Goal: Information Seeking & Learning: Understand process/instructions

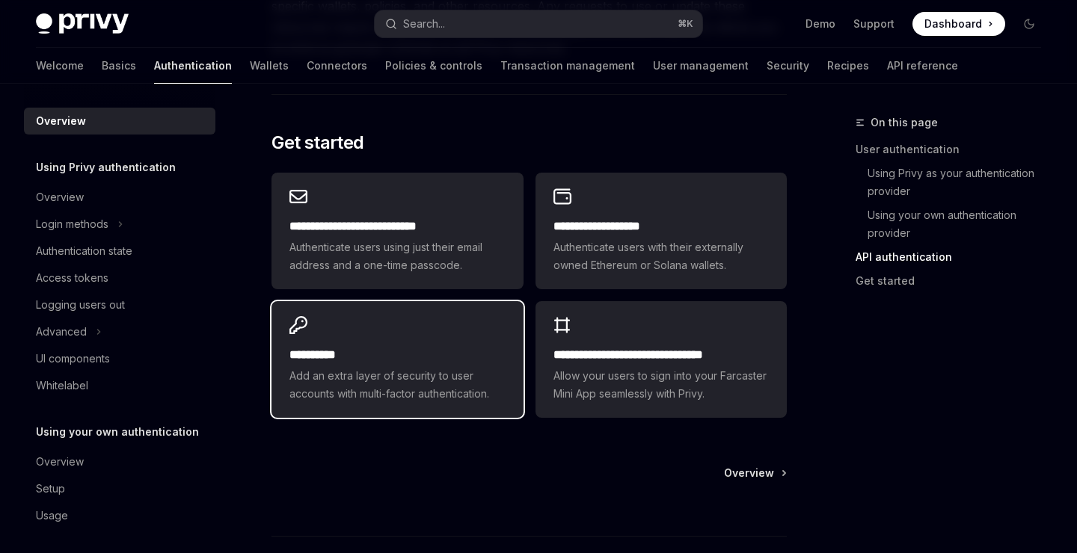
scroll to position [1343, 0]
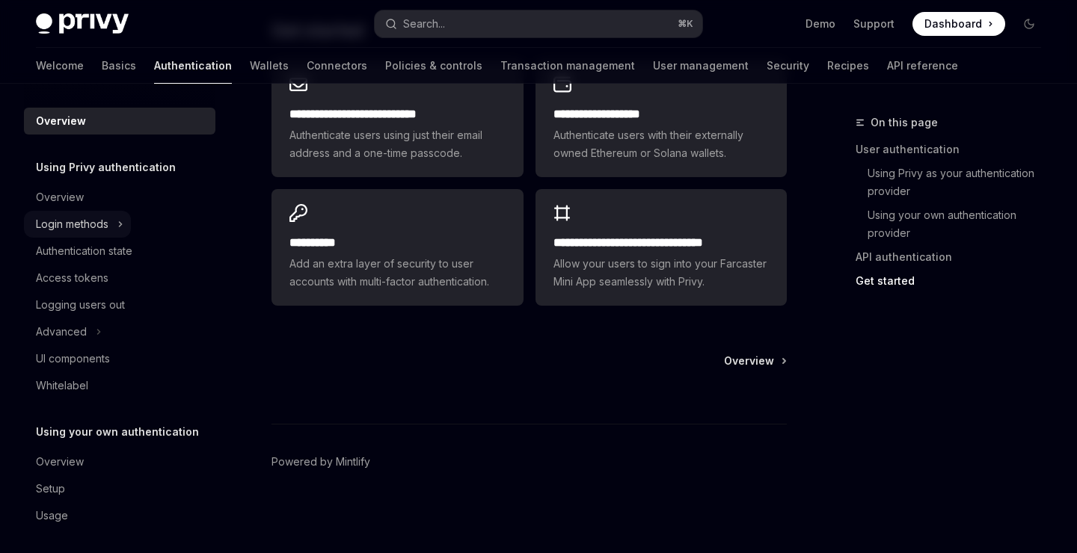
click at [118, 229] on icon at bounding box center [120, 224] width 6 height 18
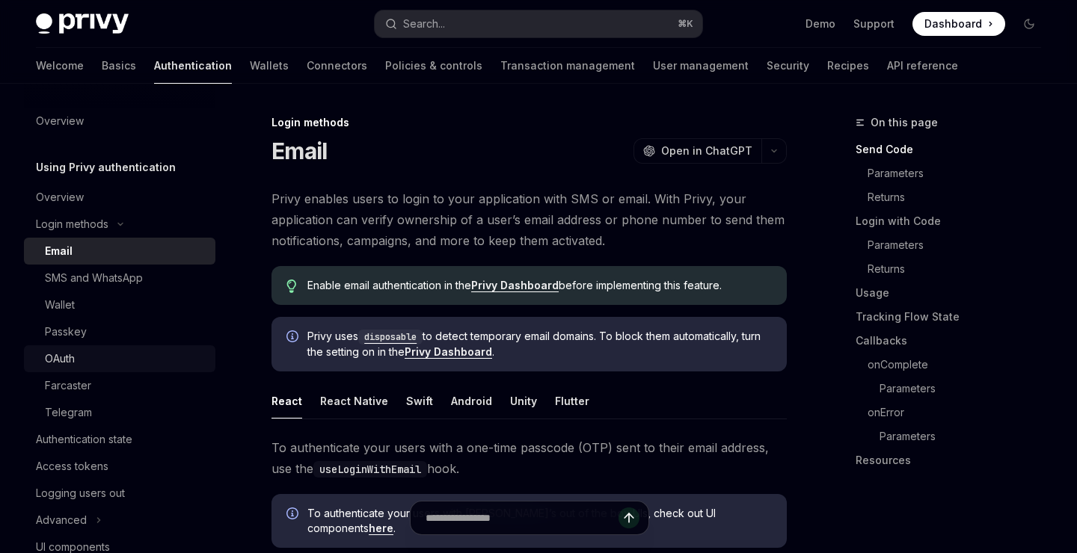
click at [79, 362] on div "OAuth" at bounding box center [126, 359] width 162 height 18
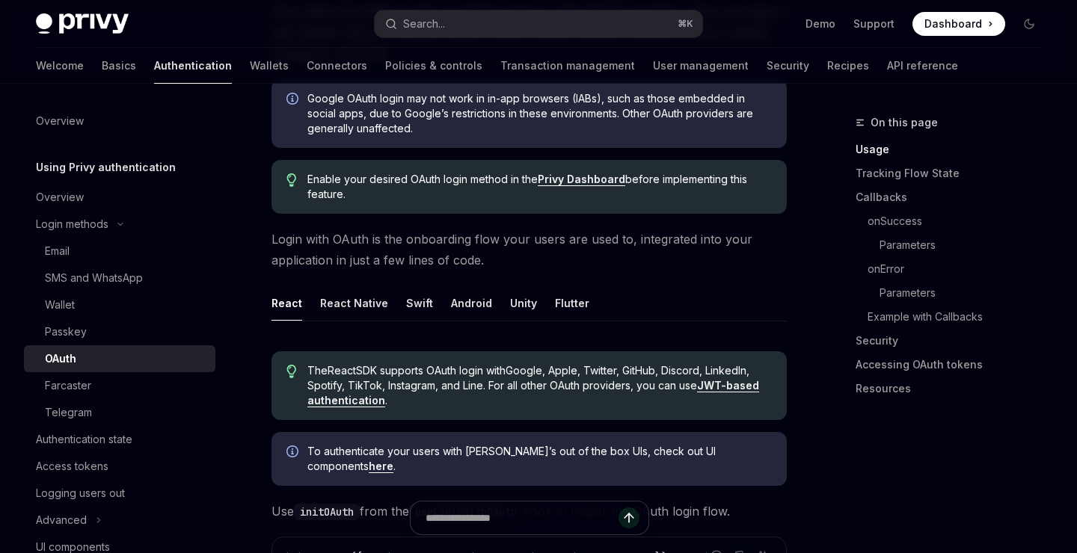
scroll to position [224, 0]
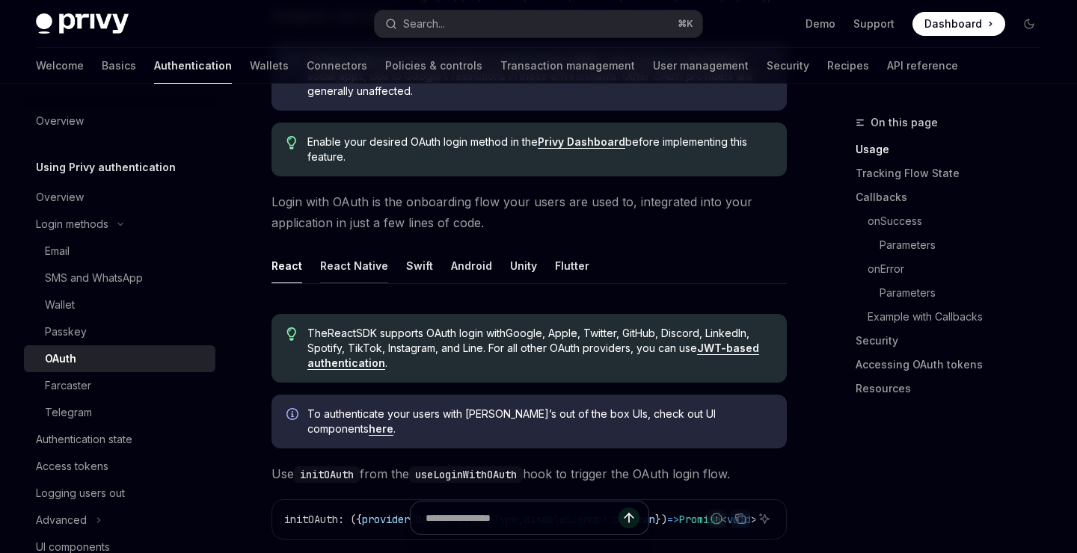
click at [328, 266] on button "React Native" at bounding box center [354, 265] width 68 height 35
type textarea "*"
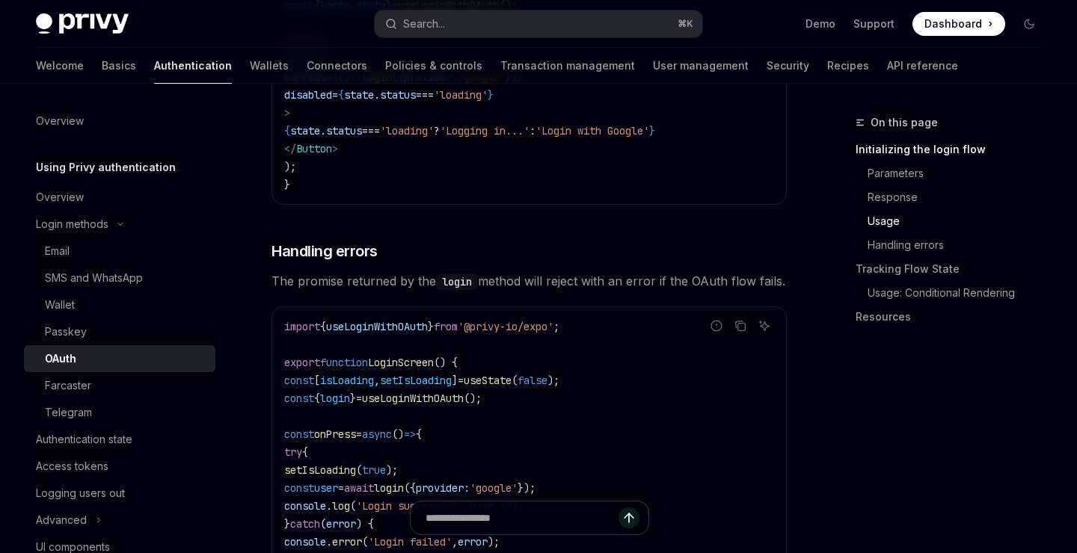
scroll to position [1702, 0]
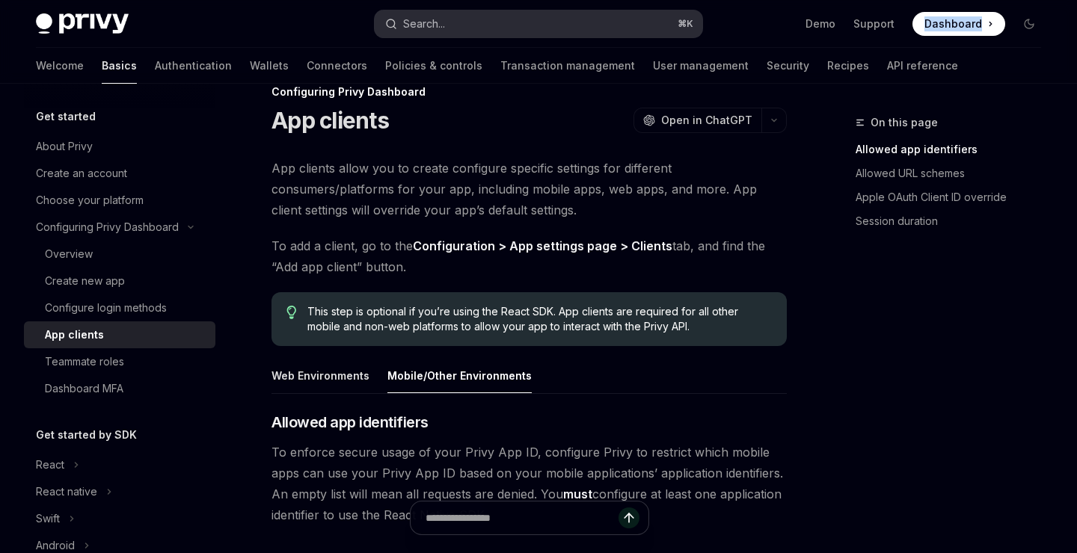
click at [436, 25] on div "Search..." at bounding box center [424, 24] width 42 height 18
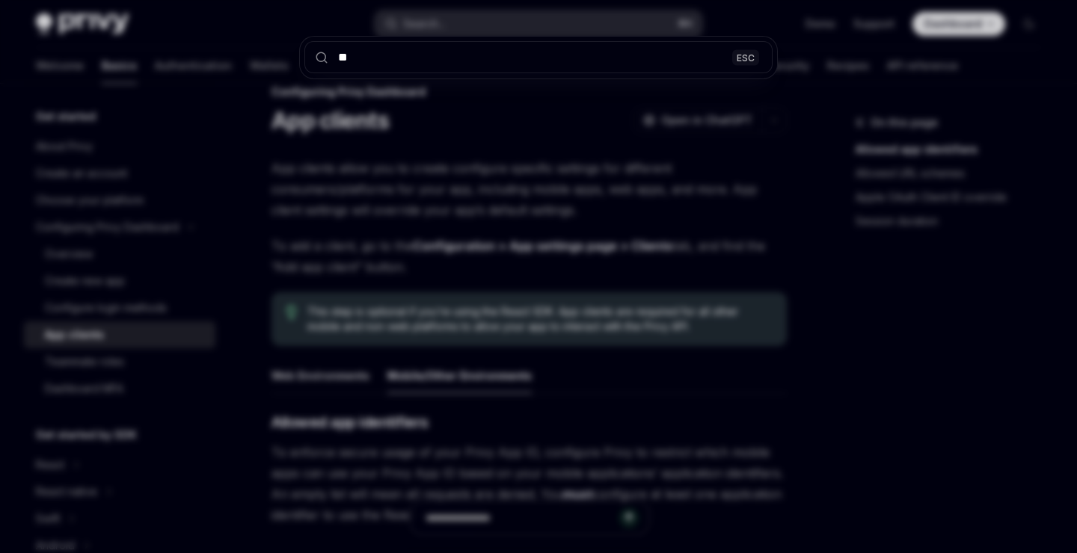
type input "***"
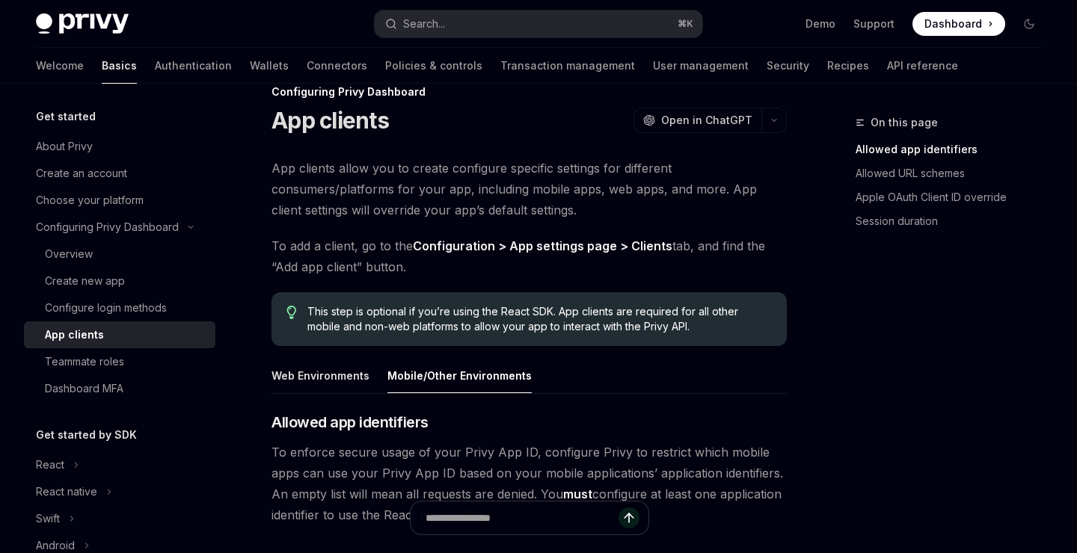
type textarea "*"
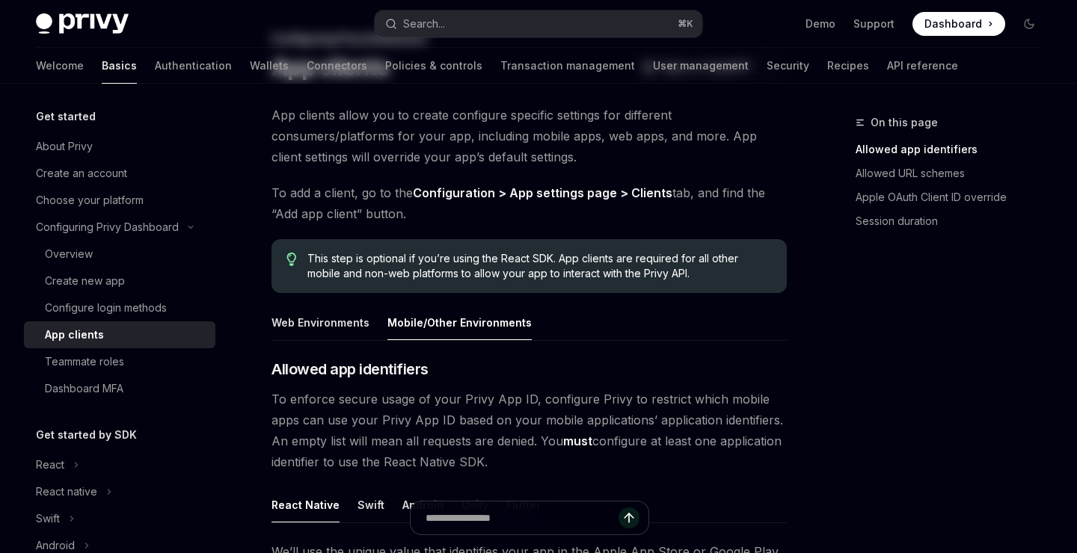
scroll to position [817, 0]
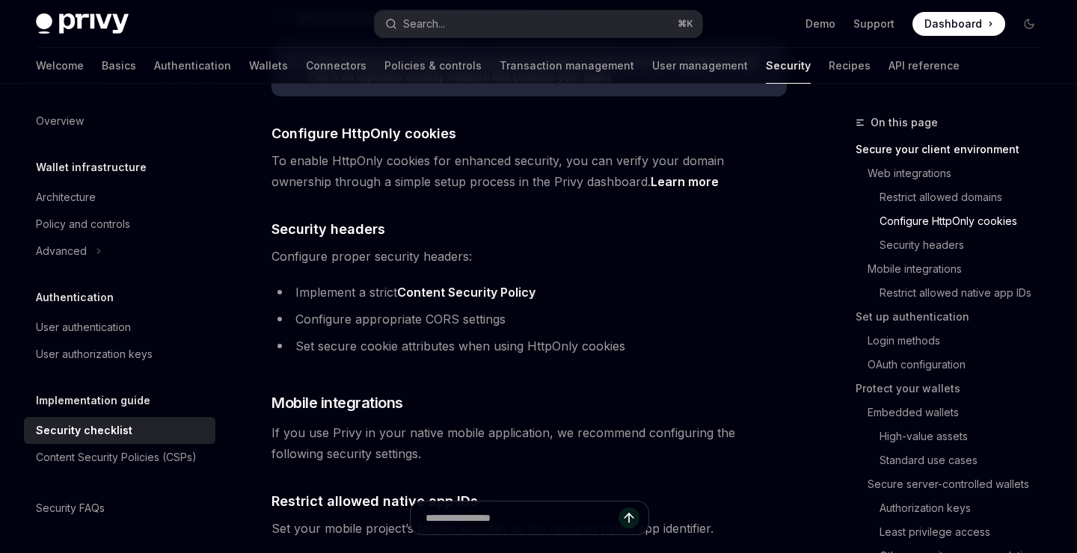
scroll to position [930, 0]
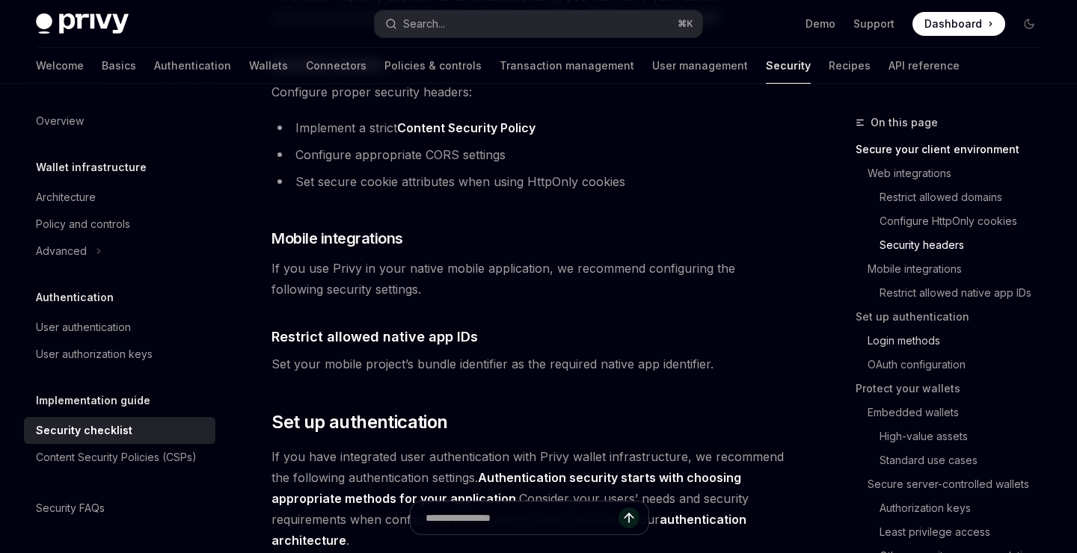
click at [902, 346] on link "Login methods" at bounding box center [954, 341] width 197 height 24
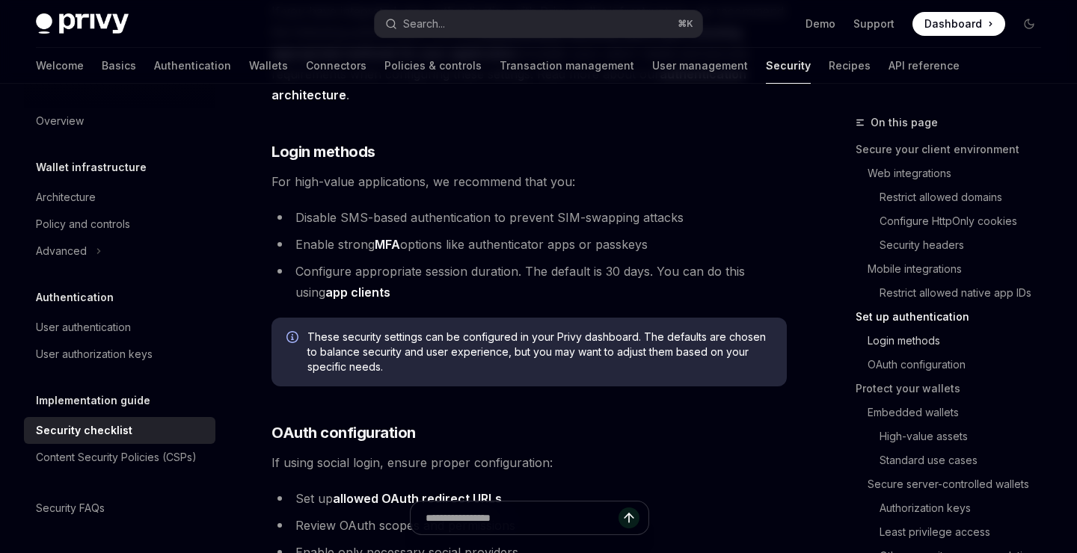
scroll to position [1382, 0]
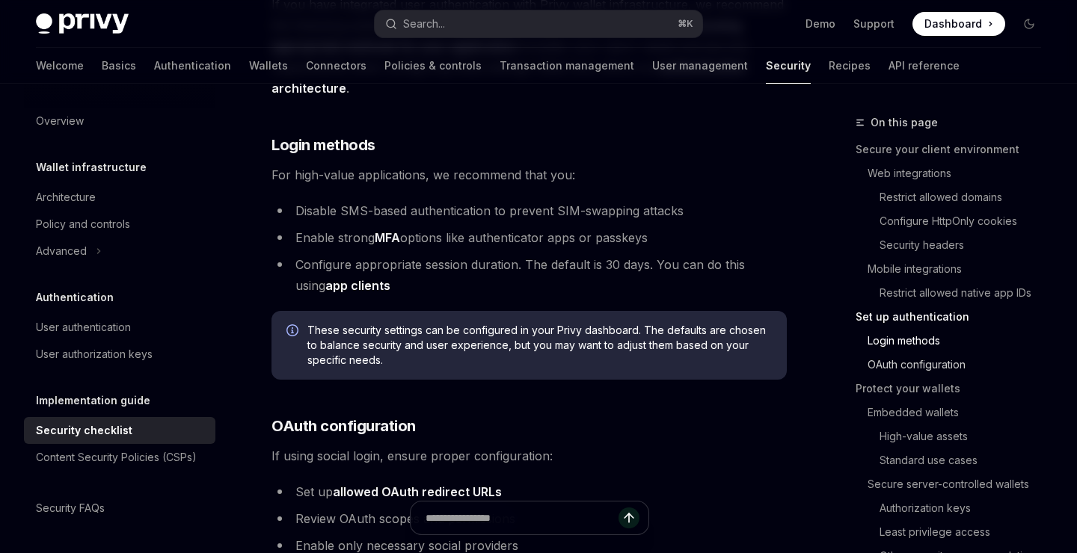
click at [902, 363] on link "OAuth configuration" at bounding box center [954, 365] width 197 height 24
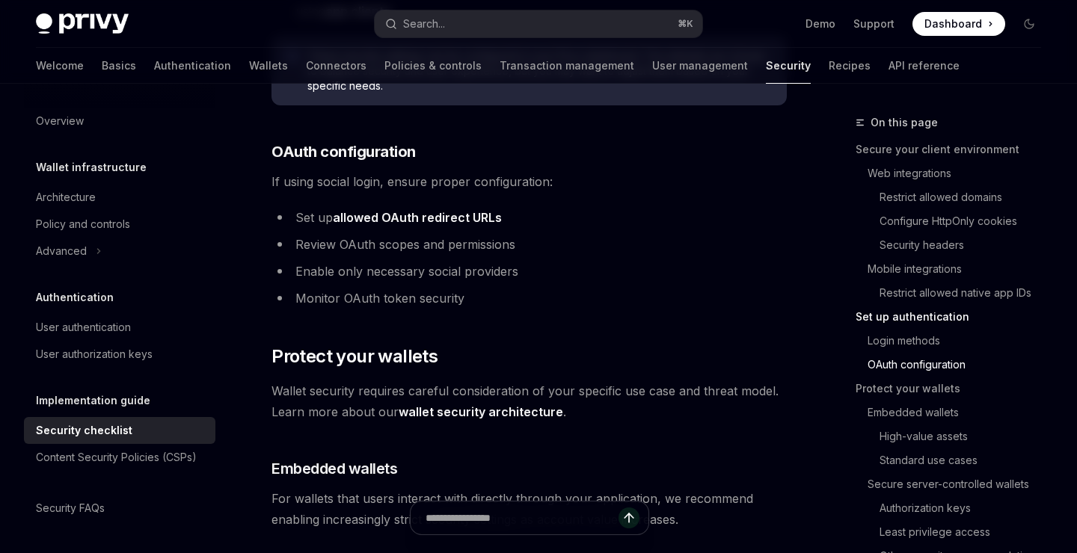
scroll to position [1663, 0]
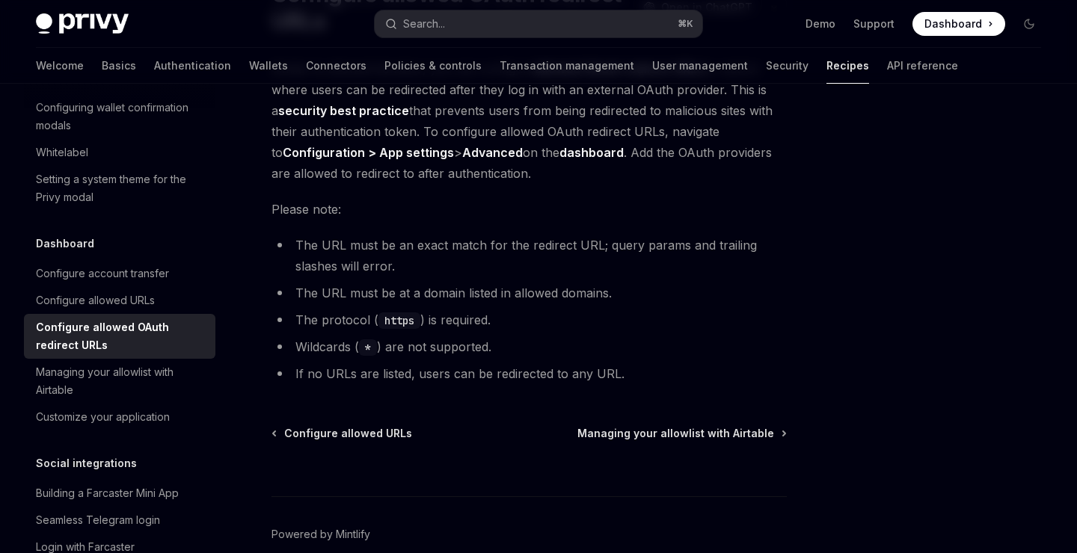
scroll to position [150, 0]
